Goal: Transaction & Acquisition: Purchase product/service

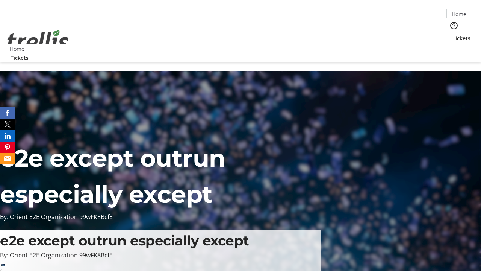
click at [452, 34] on span "Tickets" at bounding box center [461, 38] width 18 height 8
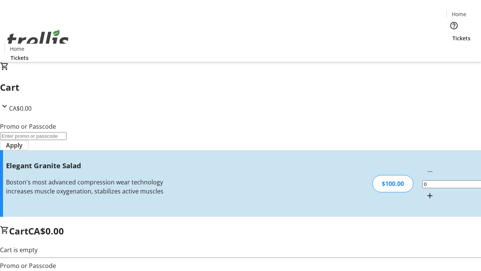
click at [425, 191] on mat-icon "Increment by one" at bounding box center [429, 195] width 9 height 9
type input "1"
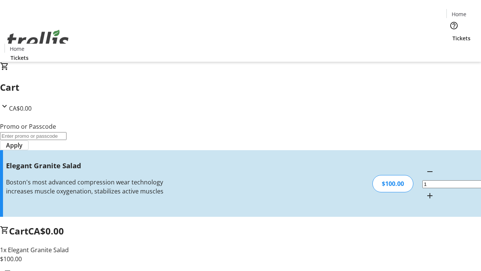
type input "FREE"
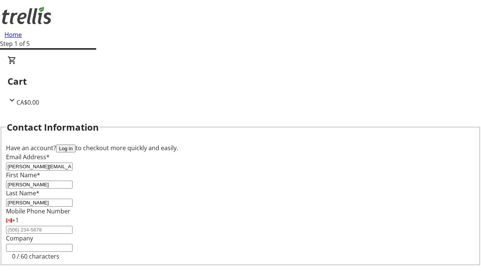
type input "[PERSON_NAME]"
